Goal: Information Seeking & Learning: Learn about a topic

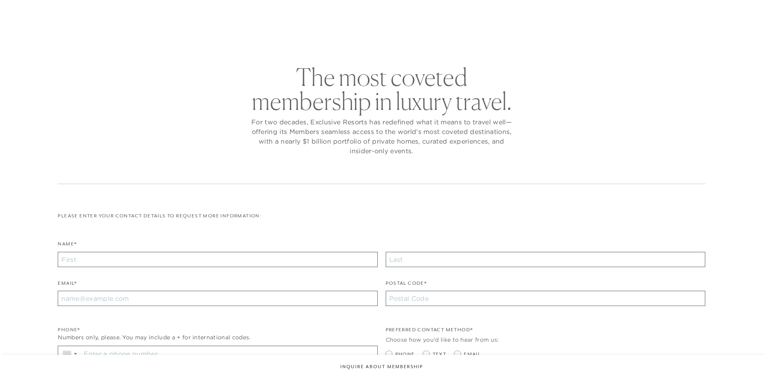
checkbox input "false"
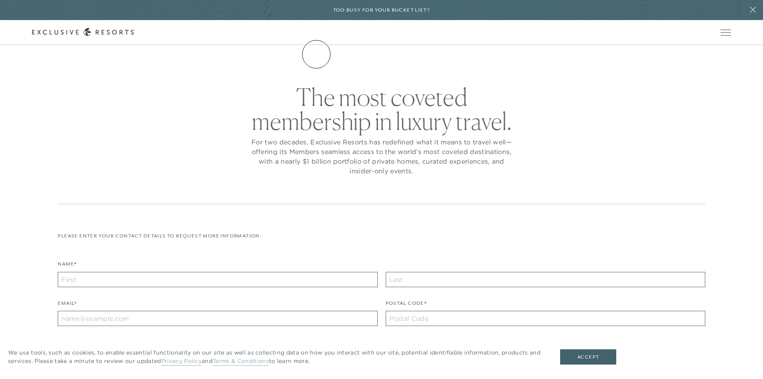
click at [0, 0] on link "The Collection" at bounding box center [0, 0] width 0 height 0
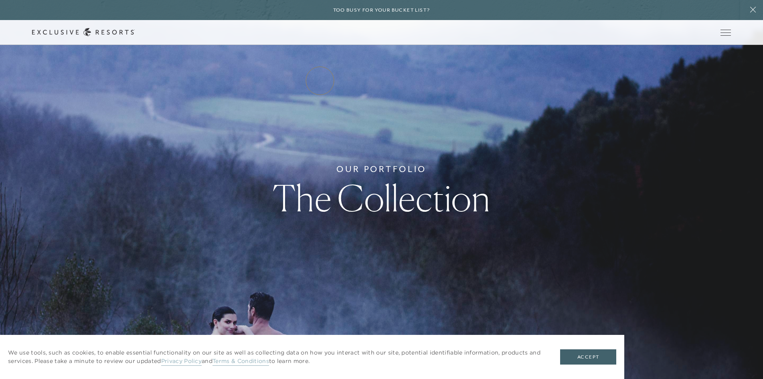
click at [0, 0] on link "Residence Collection" at bounding box center [0, 0] width 0 height 0
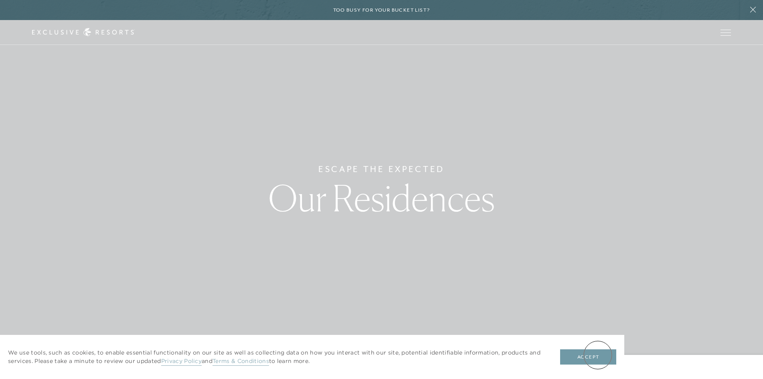
click at [591, 357] on button "Accept" at bounding box center [588, 356] width 56 height 15
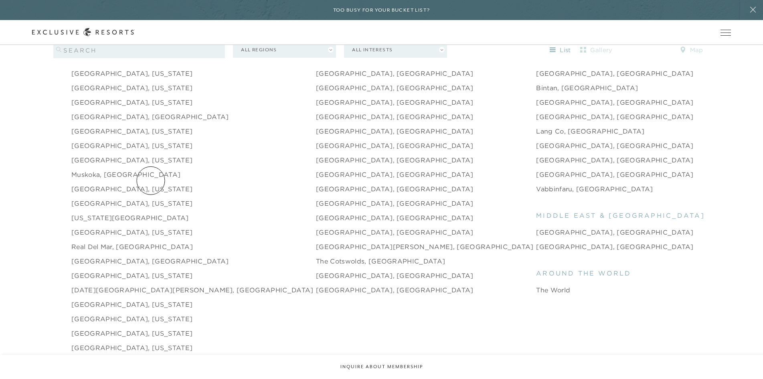
scroll to position [1163, 0]
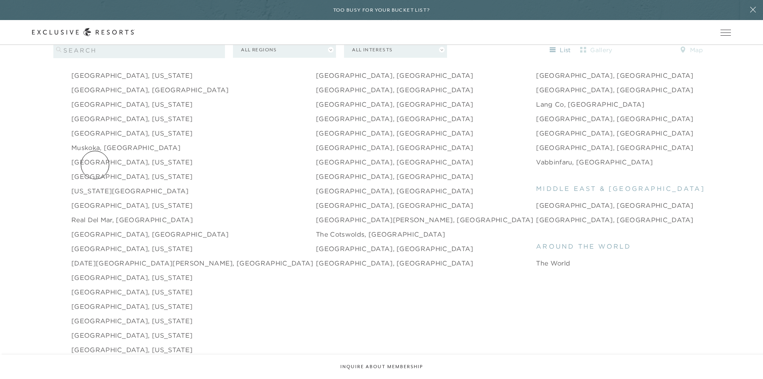
click at [95, 172] on link "[GEOGRAPHIC_DATA], [US_STATE]" at bounding box center [131, 177] width 121 height 10
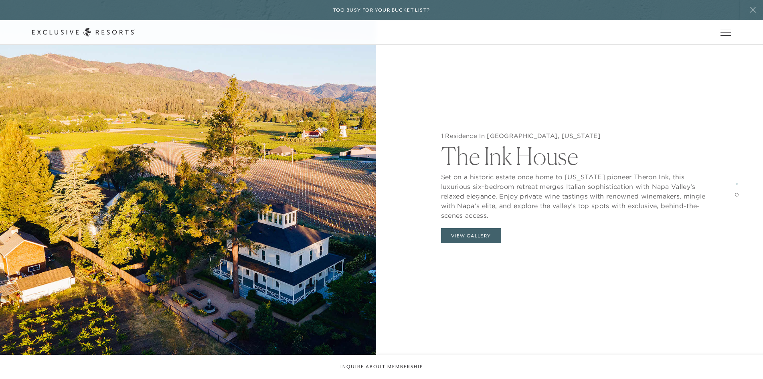
scroll to position [1564, 0]
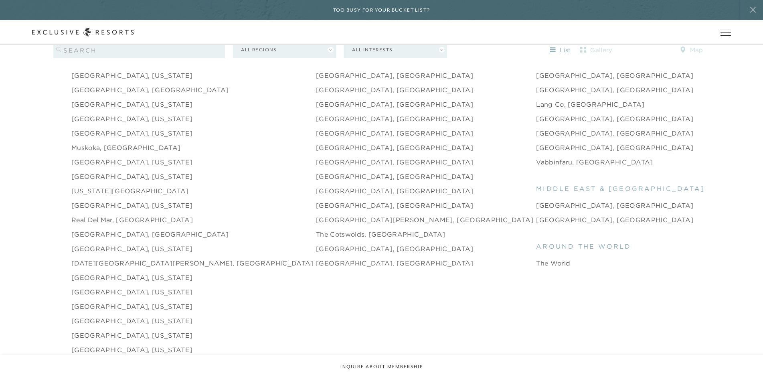
click at [85, 172] on link "[GEOGRAPHIC_DATA], [US_STATE]" at bounding box center [131, 177] width 121 height 10
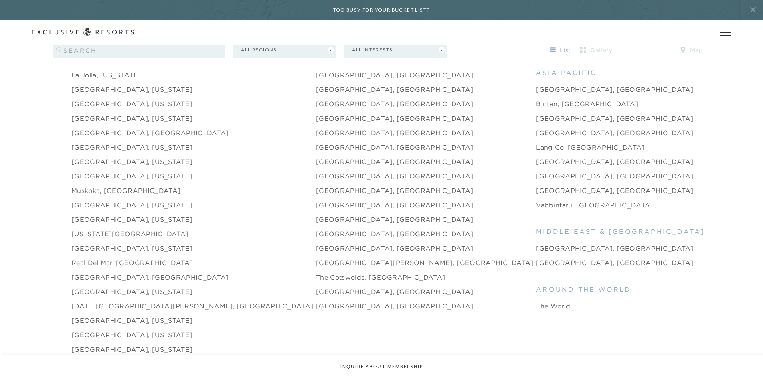
scroll to position [1123, 0]
click at [98, 212] on link "[GEOGRAPHIC_DATA], [US_STATE]" at bounding box center [131, 217] width 121 height 10
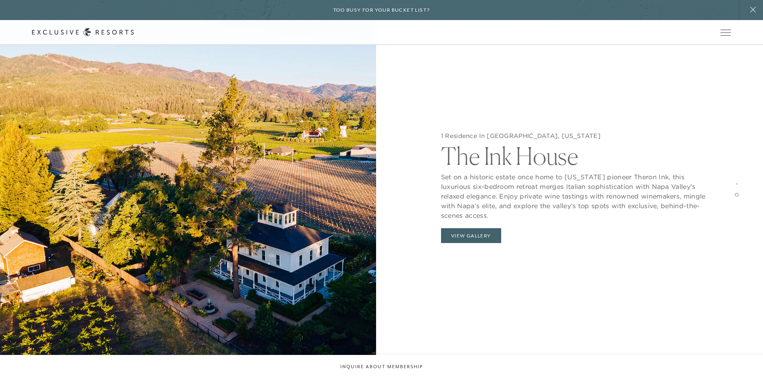
scroll to position [1524, 0]
drag, startPoint x: 475, startPoint y: 236, endPoint x: 247, endPoint y: 276, distance: 232.1
click at [247, 276] on div "4 Residences In [GEOGRAPHIC_DATA], [US_STATE] Carneros Resort and Spa Nestled b…" at bounding box center [381, 189] width 763 height 379
click at [477, 234] on button "View Gallery" at bounding box center [471, 235] width 60 height 15
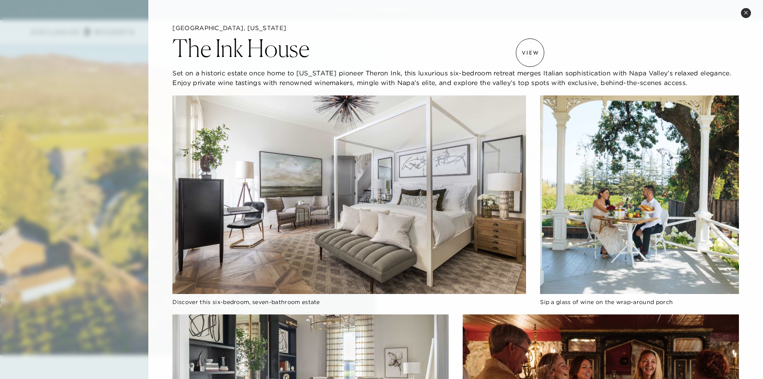
scroll to position [1243, 0]
drag, startPoint x: 744, startPoint y: 13, endPoint x: 228, endPoint y: 147, distance: 533.4
click at [740, 12] on div "Close quickview [GEOGRAPHIC_DATA], [US_STATE] The Ink House Set on a historic e…" at bounding box center [455, 189] width 615 height 379
click at [746, 10] on button "Close quickview" at bounding box center [746, 13] width 10 height 10
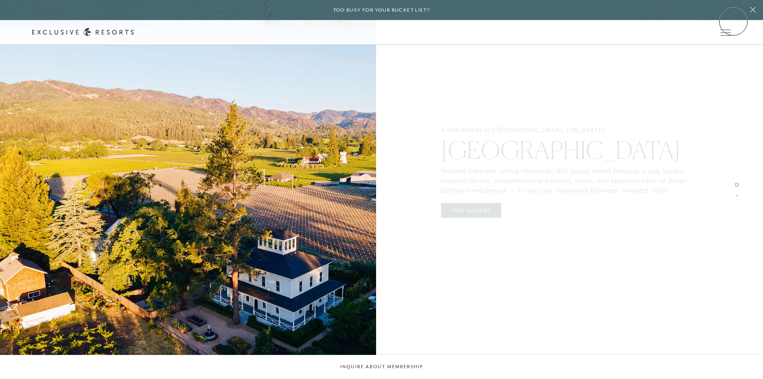
scroll to position [1163, 0]
